Goal: Check status: Check status

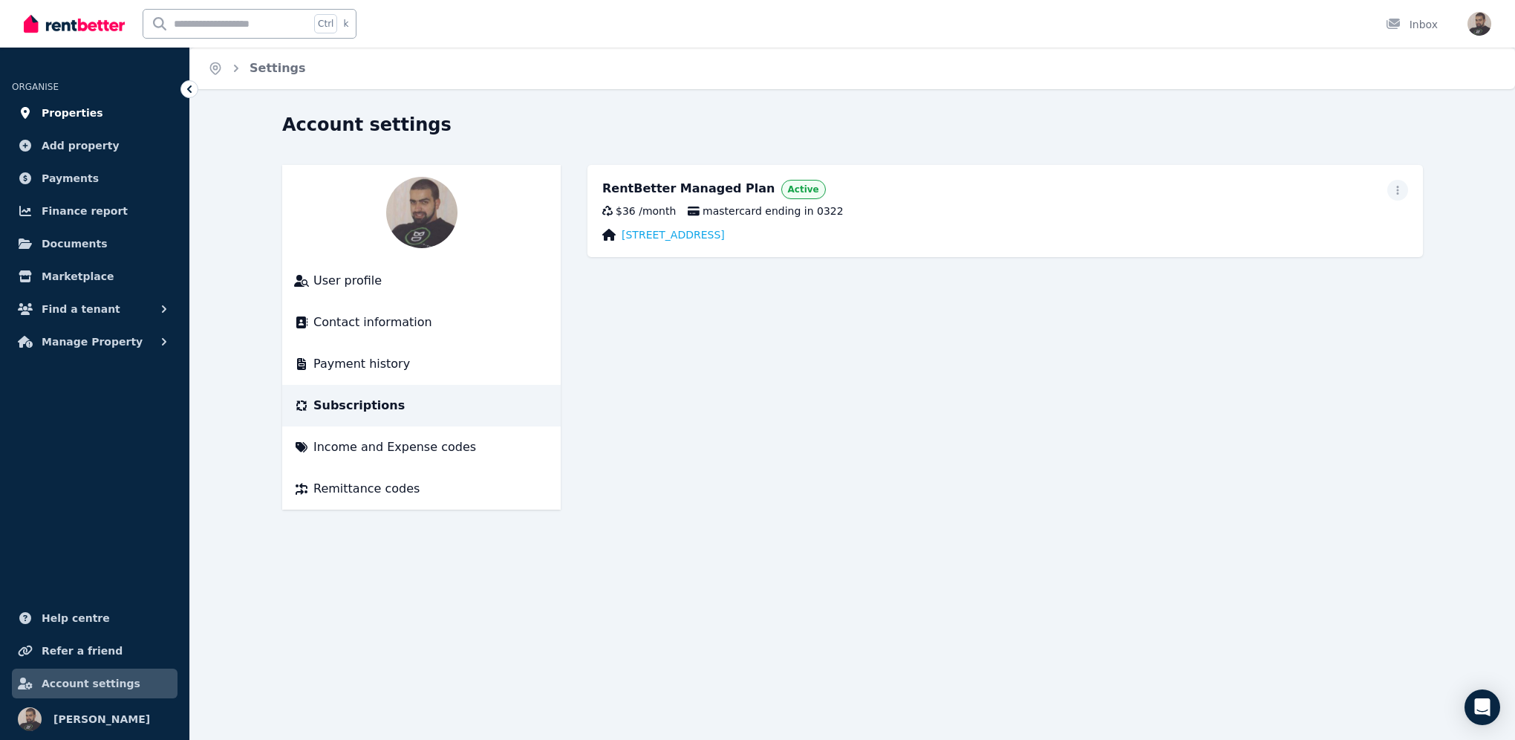
click at [83, 117] on span "Properties" at bounding box center [73, 113] width 62 height 18
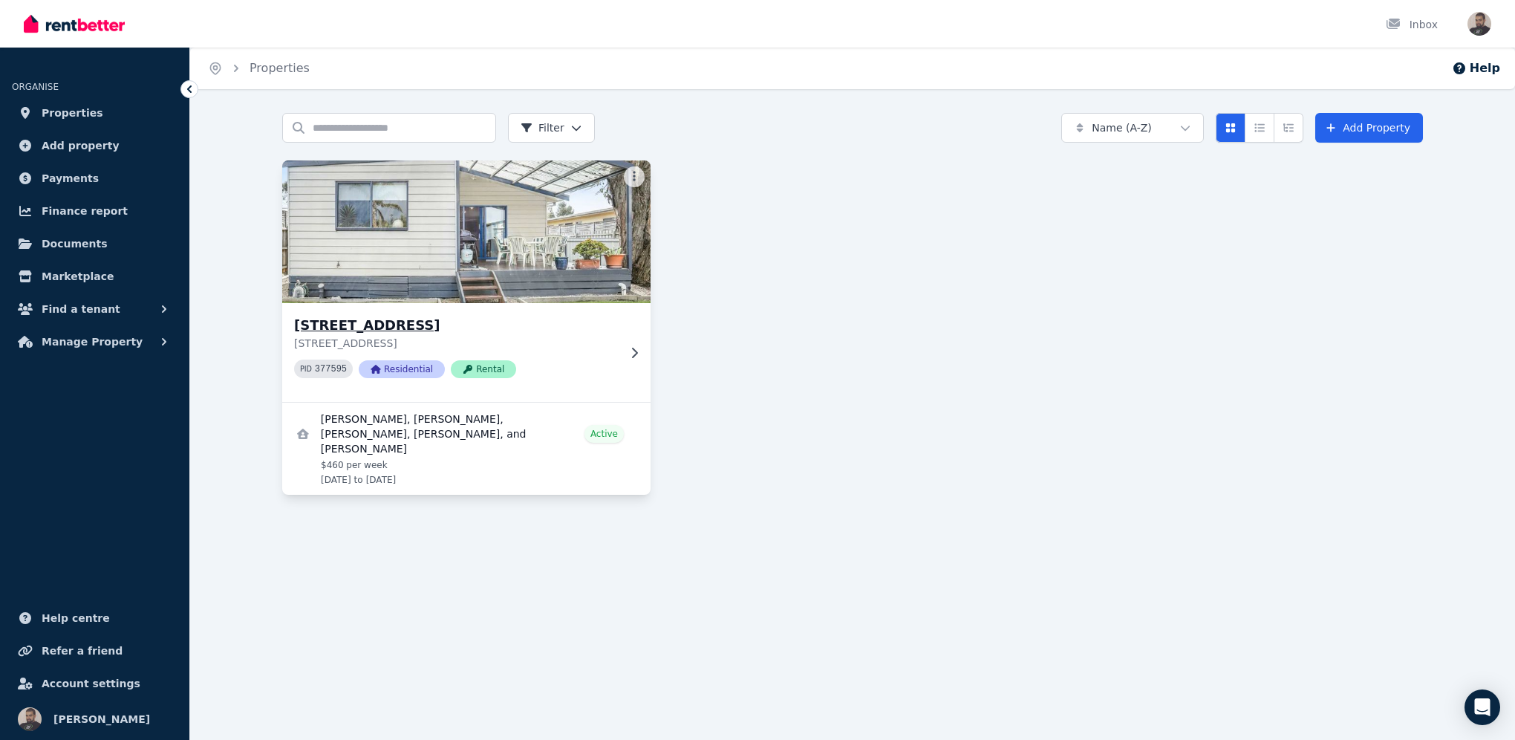
click at [464, 253] on img at bounding box center [466, 232] width 387 height 150
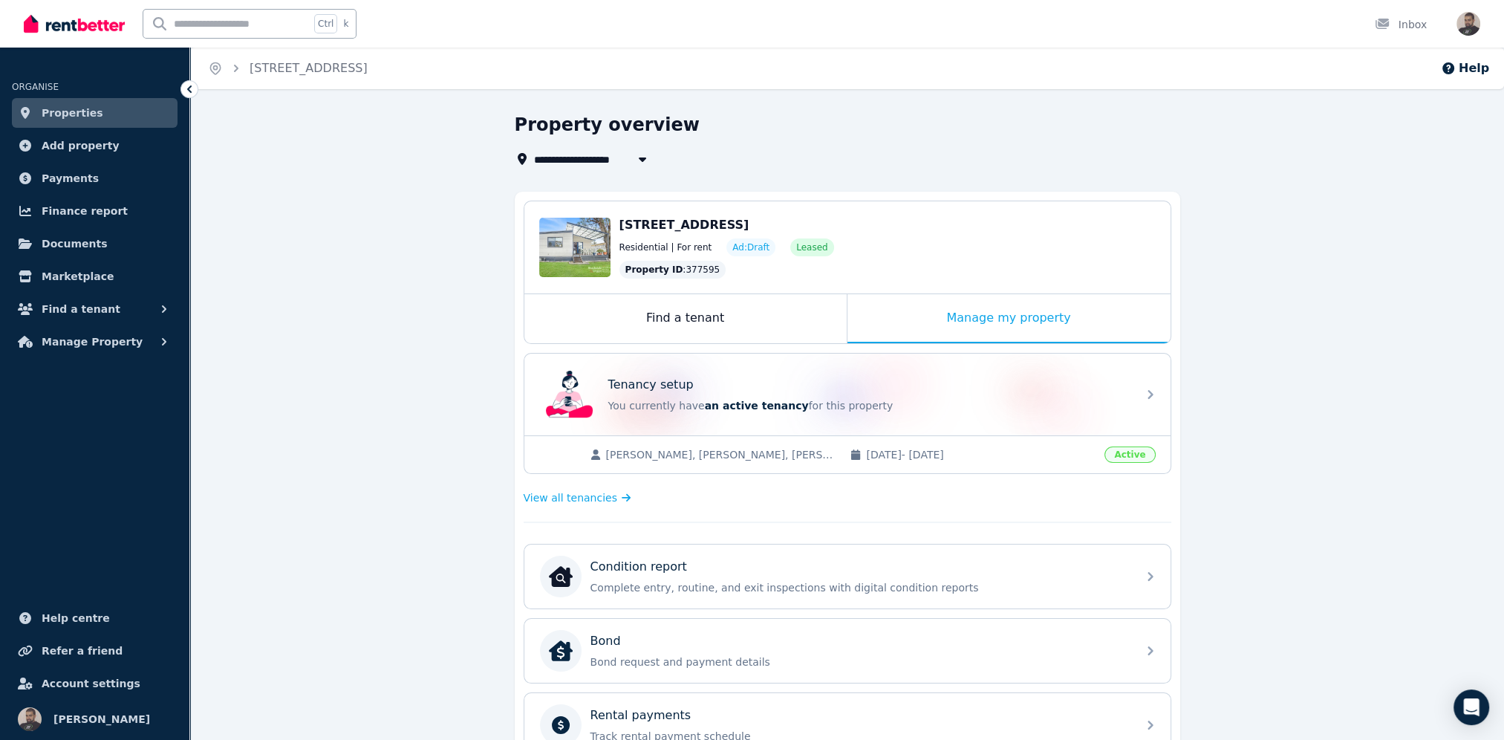
scroll to position [247, 0]
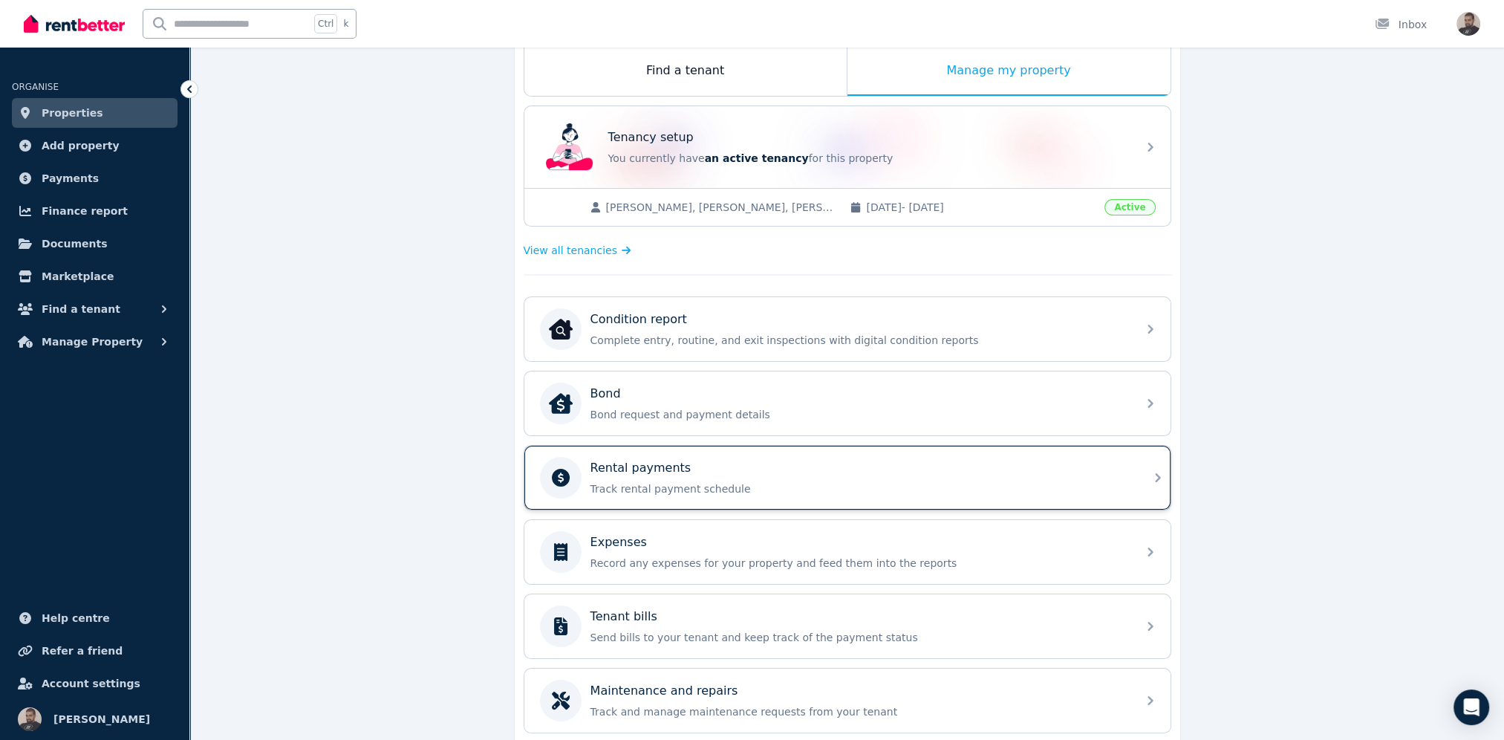
click at [746, 481] on p "Track rental payment schedule" at bounding box center [860, 488] width 538 height 15
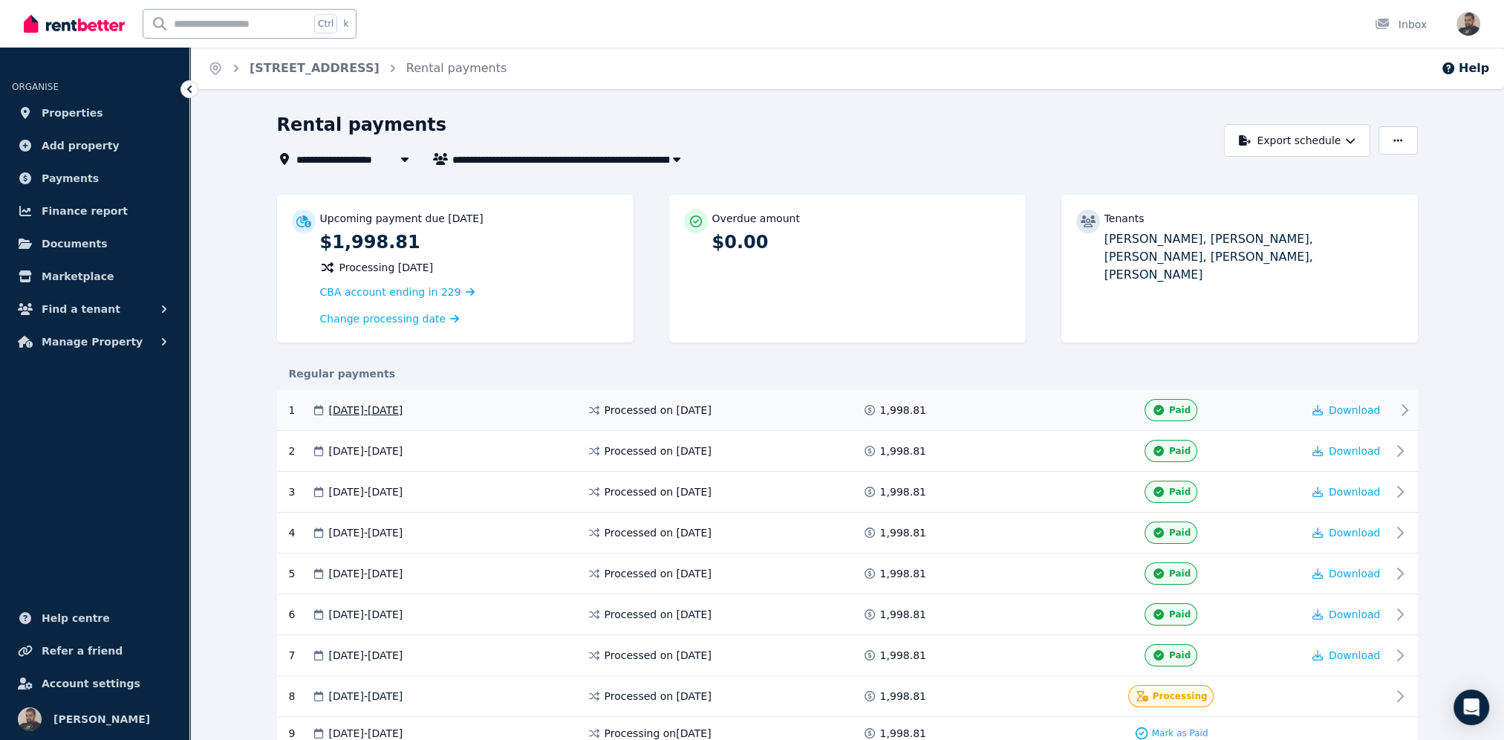
scroll to position [192, 0]
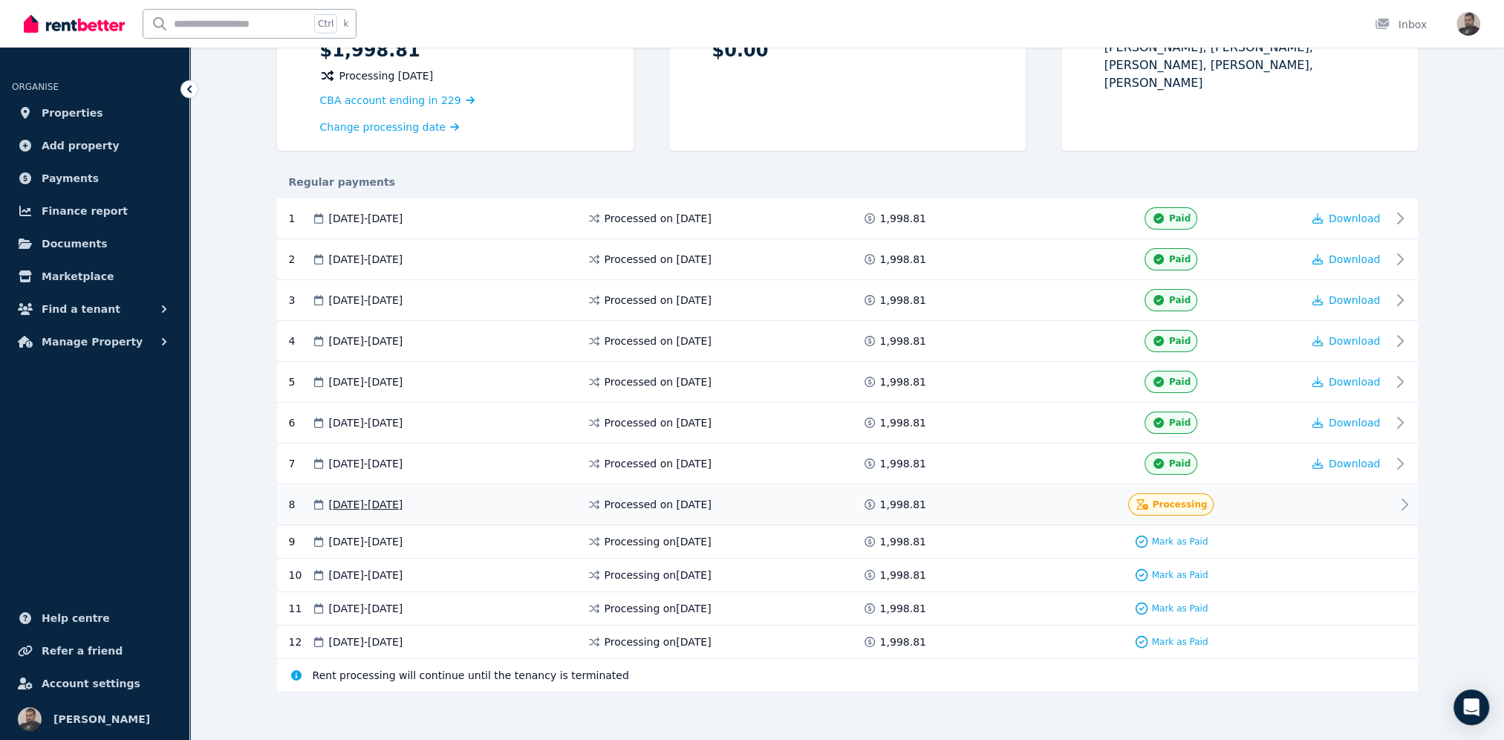
click at [1402, 509] on div "8 [DATE] - [DATE] Processed on [DATE] 1,998.81 Processing" at bounding box center [847, 504] width 1141 height 41
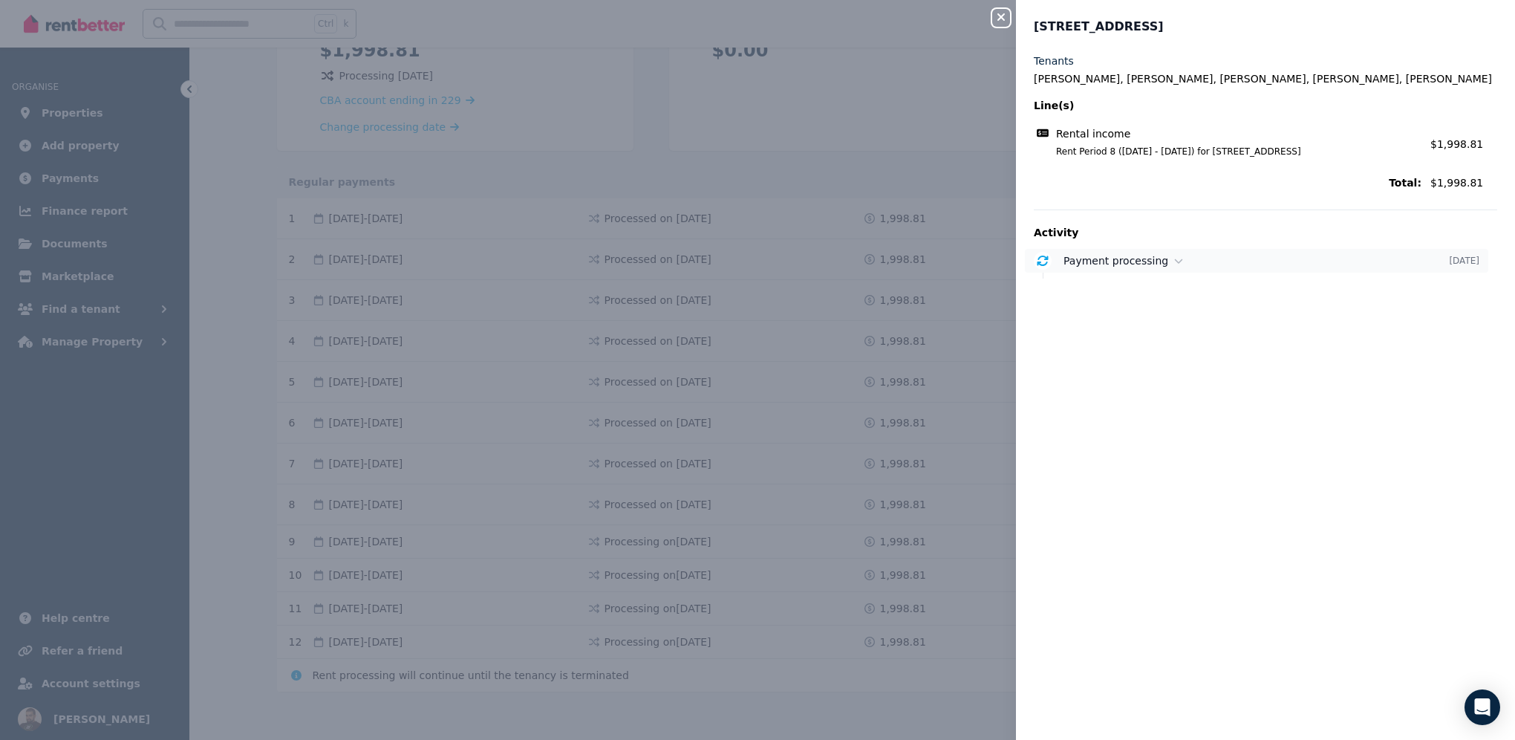
click at [1143, 256] on span "Payment processing" at bounding box center [1116, 261] width 105 height 12
click at [599, 94] on div "Close panel 13 [PERSON_NAME], Cowes Tenants [PERSON_NAME], [PERSON_NAME], [PERS…" at bounding box center [757, 370] width 1515 height 740
